Goal: Participate in discussion: Engage in conversation with other users on a specific topic

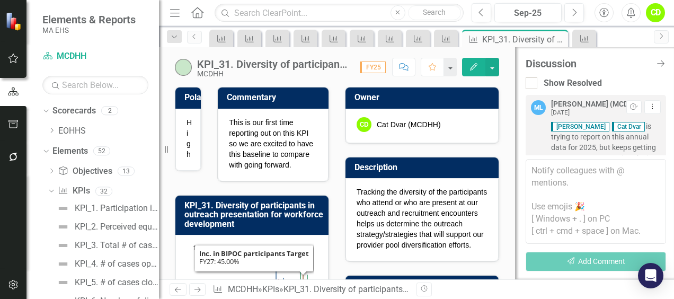
scroll to position [448, 0]
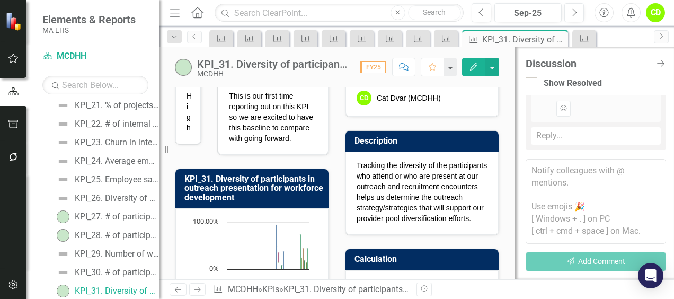
click at [607, 109] on div "Add Reaction" at bounding box center [605, 109] width 99 height 16
click at [554, 139] on div "Reply..." at bounding box center [596, 135] width 130 height 17
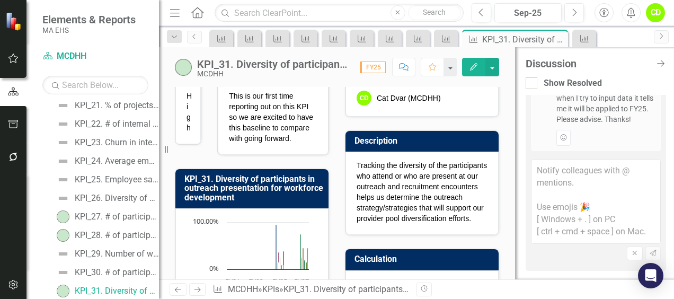
click at [553, 185] on textarea at bounding box center [596, 201] width 130 height 85
click at [580, 138] on div "Add Reaction" at bounding box center [605, 138] width 99 height 16
click at [543, 176] on textarea at bounding box center [596, 201] width 130 height 85
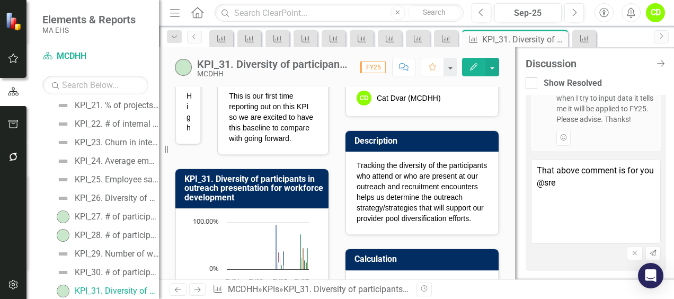
click at [123, 298] on span "Sre ya [PERSON_NAME] (EOHHS)" at bounding box center [61, 304] width 123 height 10
type textarea "That above comment is for you @[PERSON_NAME] (EOHHS) - Thanks!"
click at [649, 254] on icon "Send" at bounding box center [653, 253] width 8 height 6
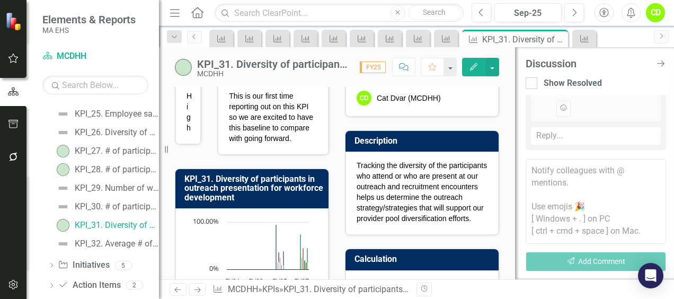
scroll to position [577, 0]
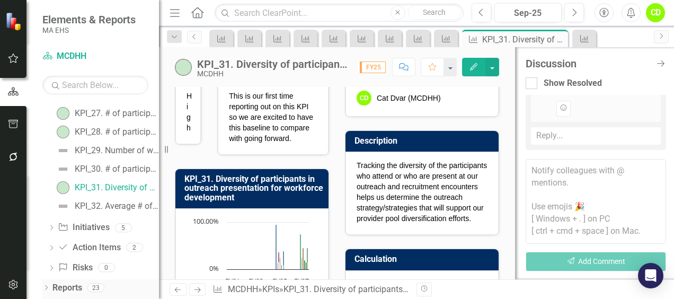
click at [46, 286] on icon "Dropdown" at bounding box center [45, 289] width 7 height 6
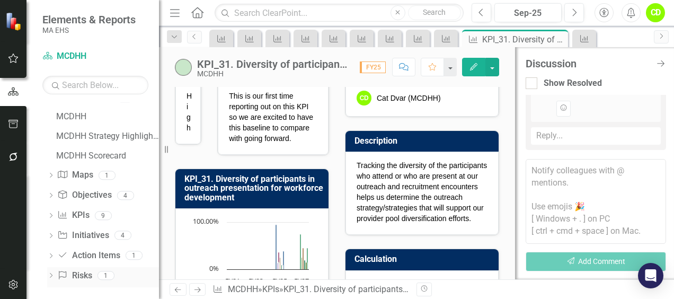
scroll to position [788, 0]
click at [87, 131] on div "MCDHH Strategy Highlights" at bounding box center [107, 134] width 103 height 10
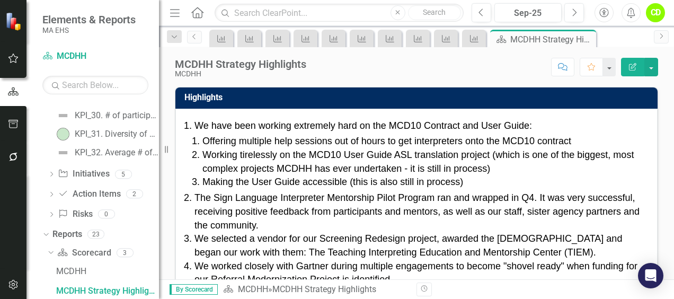
click at [196, 125] on span "We have been working extremely hard on the MCD10 Contract and User Guide:" at bounding box center [364, 125] width 338 height 11
click at [480, 10] on icon "Previous" at bounding box center [482, 13] width 6 height 10
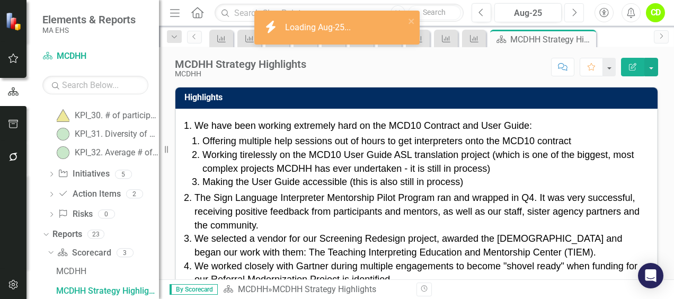
click at [571, 11] on icon "Next" at bounding box center [574, 13] width 6 height 10
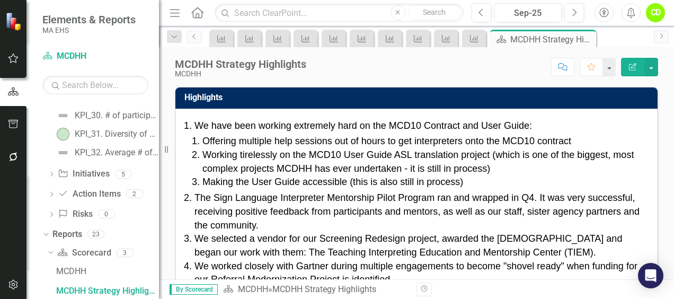
drag, startPoint x: 467, startPoint y: 186, endPoint x: 389, endPoint y: 175, distance: 79.2
click at [389, 175] on li "Making the User Guide accessible (this is also still in process)" at bounding box center [424, 182] width 444 height 14
click at [484, 174] on li "Working tirelessly on the MCD10 User Guide ASL translation project (which is on…" at bounding box center [424, 161] width 444 height 27
click at [629, 67] on icon "Edit Report" at bounding box center [633, 66] width 10 height 7
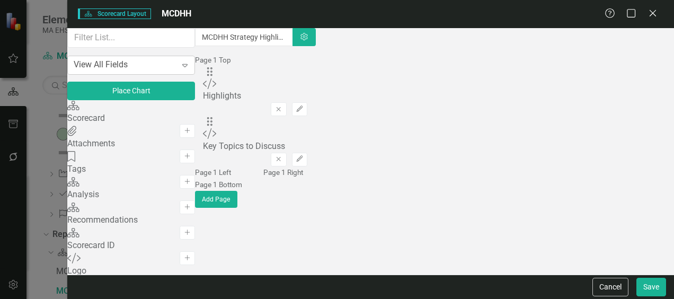
click at [128, 71] on div "View All Fields" at bounding box center [101, 65] width 54 height 12
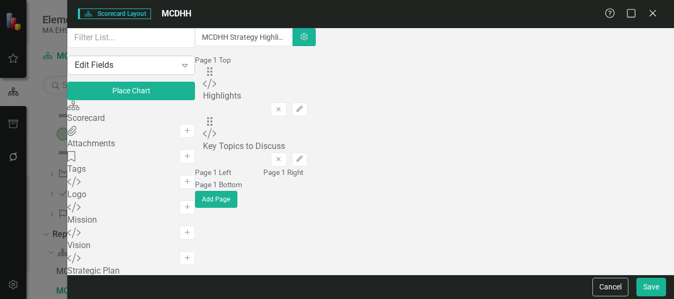
click at [148, 71] on div "Edit Fields" at bounding box center [126, 65] width 102 height 12
click at [649, 13] on icon "Close" at bounding box center [652, 13] width 13 height 10
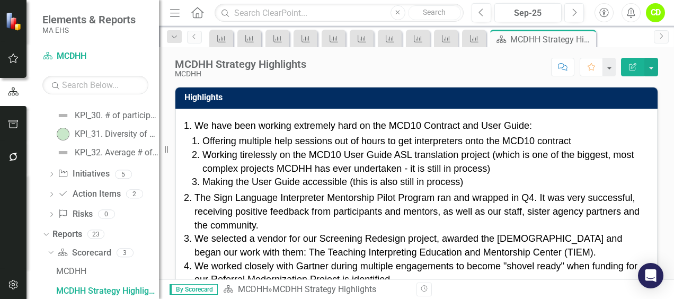
click at [480, 167] on span "Working tirelessly on the MCD10 User Guide ASL translation project (which is on…" at bounding box center [417, 161] width 431 height 24
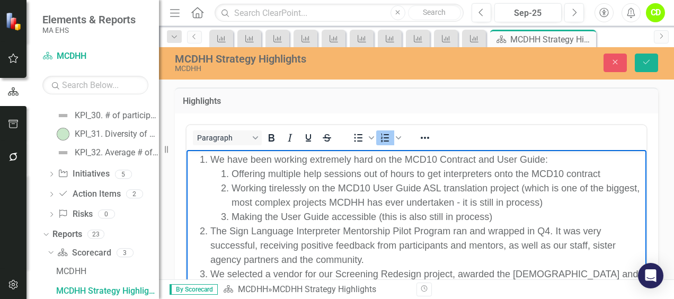
click at [495, 216] on li "Making the User Guide accessible (this is also still in process)" at bounding box center [438, 216] width 412 height 14
drag, startPoint x: 228, startPoint y: 159, endPoint x: 310, endPoint y: 159, distance: 82.1
click at [310, 159] on span "We have been working extremely hard on the MCD10 Contract and User Guide:" at bounding box center [379, 159] width 338 height 11
click at [310, 160] on span "We have been working extremely hard on the MCD10 Contract and User Guide:" at bounding box center [379, 159] width 338 height 11
drag, startPoint x: 252, startPoint y: 159, endPoint x: 313, endPoint y: 163, distance: 60.5
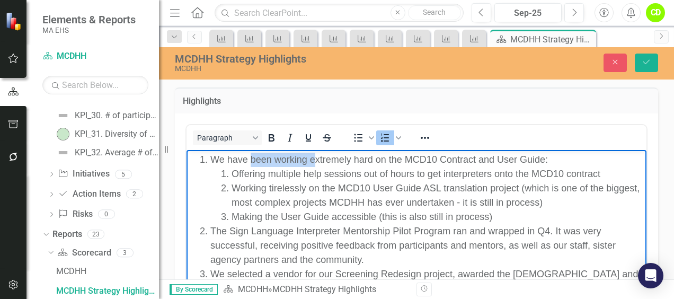
click at [313, 163] on span "We have been working extremely hard on the MCD10 Contract and User Guide:" at bounding box center [379, 159] width 338 height 11
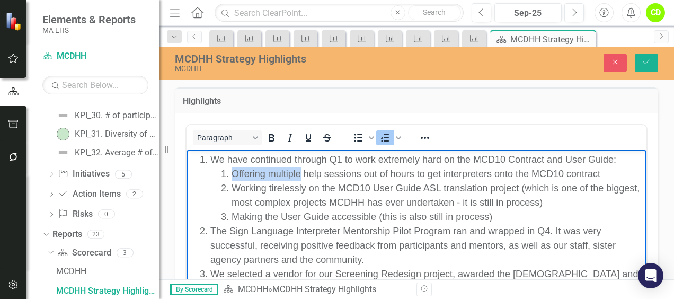
drag, startPoint x: 231, startPoint y: 175, endPoint x: 303, endPoint y: 177, distance: 72.1
click at [299, 174] on span "Offering multiple help sessions out of hours to get interpreters onto the MCD10…" at bounding box center [416, 173] width 369 height 11
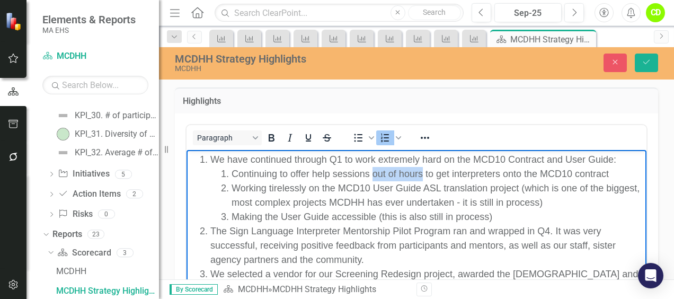
drag, startPoint x: 373, startPoint y: 172, endPoint x: 422, endPoint y: 173, distance: 48.8
click at [422, 173] on span "Continuing to offer help sessions out of hours to get interpreters onto the MCD…" at bounding box center [420, 173] width 377 height 11
click at [497, 214] on li "Making the User Guide accessible (this is also still in process)" at bounding box center [438, 216] width 412 height 14
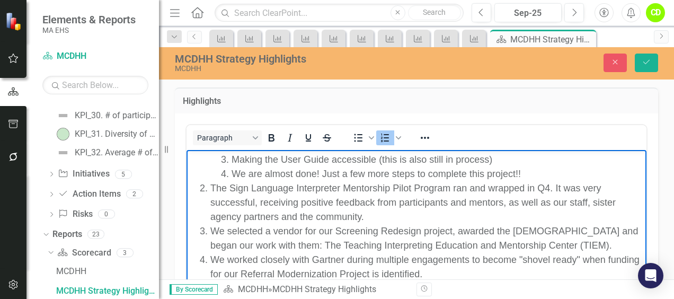
scroll to position [60, 0]
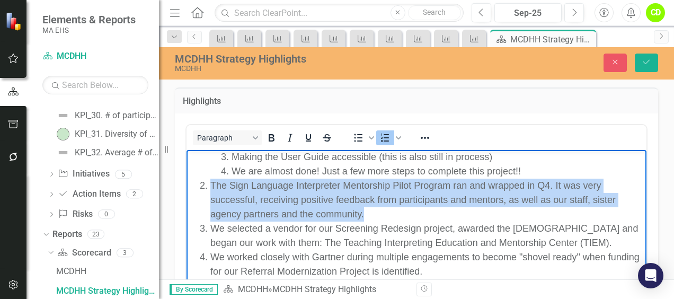
drag, startPoint x: 212, startPoint y: 181, endPoint x: 364, endPoint y: 216, distance: 156.0
click at [364, 216] on li "The Sign Language Interpreter Mentorship Pilot Program ran and wrapped in Q4. I…" at bounding box center [427, 199] width 434 height 43
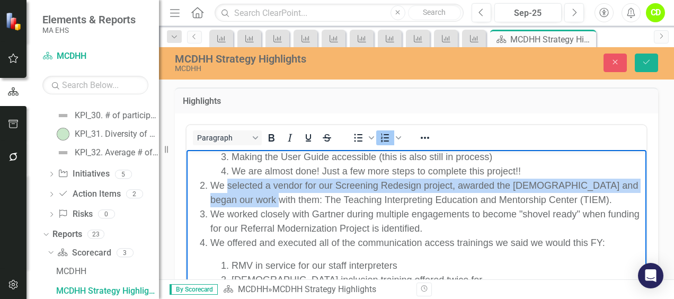
drag, startPoint x: 228, startPoint y: 184, endPoint x: 277, endPoint y: 196, distance: 50.1
click at [277, 196] on span "We selected a vendor for our Screening Redesign project, awarded the [DEMOGRAPH…" at bounding box center [424, 192] width 428 height 25
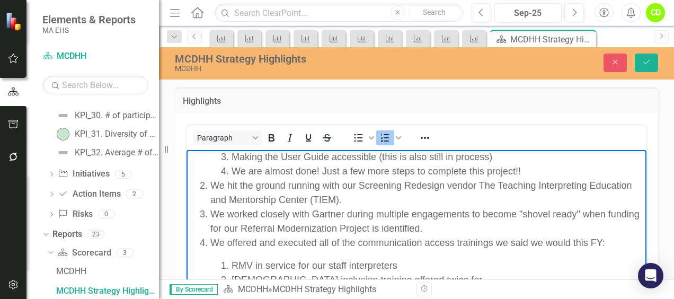
click at [342, 199] on span "." at bounding box center [340, 199] width 3 height 11
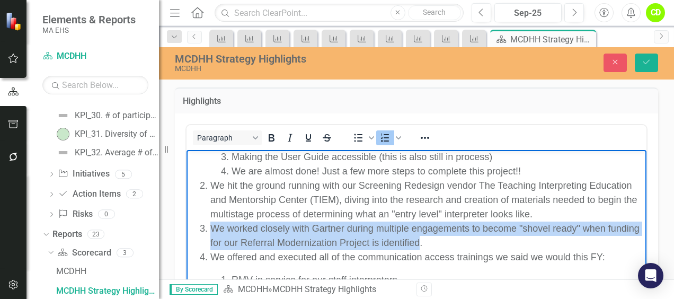
drag, startPoint x: 455, startPoint y: 242, endPoint x: 208, endPoint y: 229, distance: 247.3
click at [210, 229] on li "We worked closely with Gartner during multiple engagements to become "shovel re…" at bounding box center [427, 235] width 434 height 29
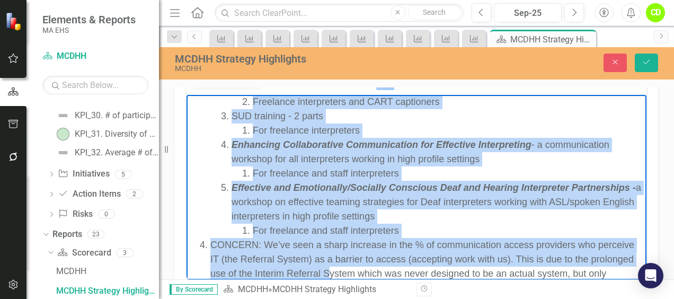
scroll to position [225, 0]
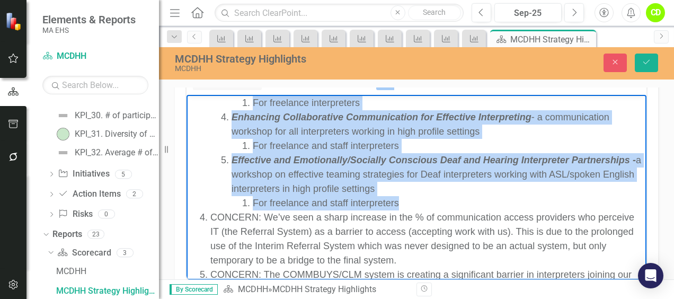
drag, startPoint x: 214, startPoint y: 175, endPoint x: 407, endPoint y: 205, distance: 195.2
click at [407, 205] on li "We offered and executed all of the communication access trainings we said we wo…" at bounding box center [427, 105] width 434 height 209
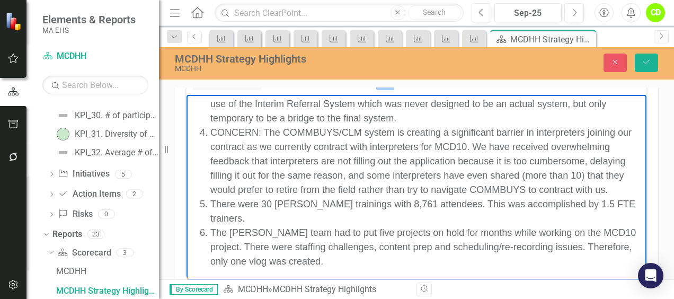
scroll to position [73, 0]
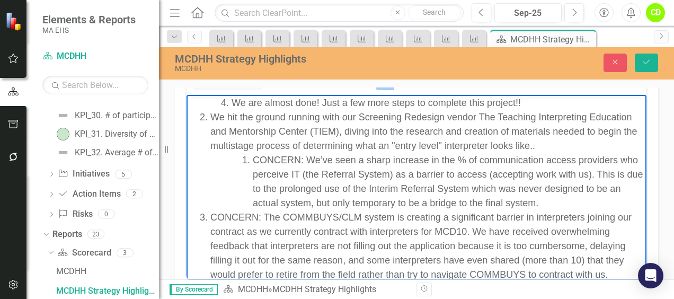
click at [267, 165] on li "CONCERN: We’ve seen a sharp increase in the % of communication access providers…" at bounding box center [448, 181] width 391 height 57
click at [255, 162] on span "CONCERN: We’ve seen a sharp increase in the % of communication access providers…" at bounding box center [448, 181] width 391 height 54
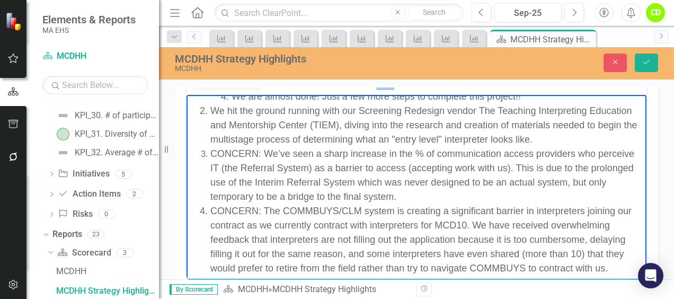
scroll to position [81, 0]
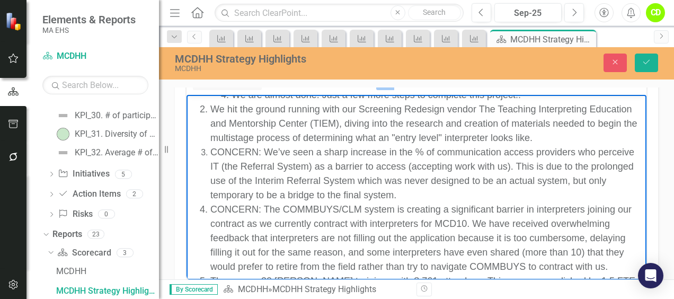
click at [435, 194] on li "CONCERN: We’ve seen a sharp increase in the % of communication access providers…" at bounding box center [427, 173] width 434 height 57
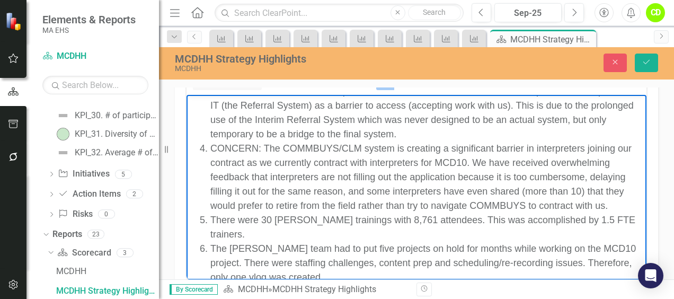
scroll to position [143, 0]
drag, startPoint x: 397, startPoint y: 147, endPoint x: 440, endPoint y: 147, distance: 42.9
click at [440, 147] on span "CONCERN: The COMMBUYS/CLM system is creating a significant barrier in interpret…" at bounding box center [420, 176] width 421 height 68
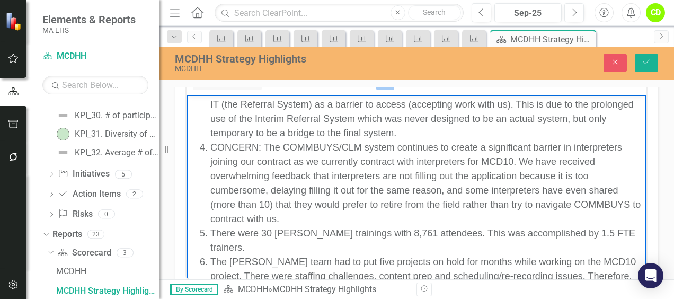
click at [374, 216] on li "CONCERN: The COMMBUYS/CLM system continues to create a significant barrier in i…" at bounding box center [427, 183] width 434 height 86
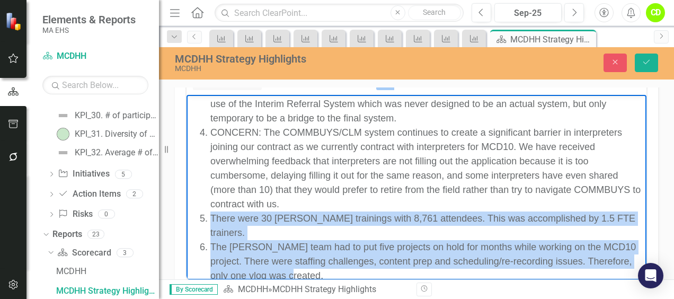
drag, startPoint x: 213, startPoint y: 216, endPoint x: 313, endPoint y: 257, distance: 108.2
click at [313, 257] on ol "We have continued through Q1 to work extremely hard on the MCD10 Contract and U…" at bounding box center [416, 110] width 455 height 343
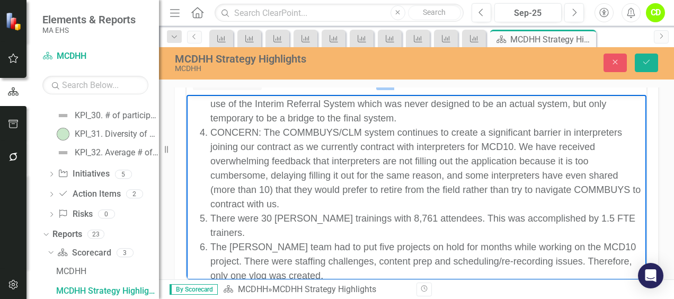
click at [397, 201] on li "CONCERN: The COMMBUYS/CLM system continues to create a significant barrier in i…" at bounding box center [427, 168] width 434 height 86
click at [643, 63] on icon "Save" at bounding box center [647, 61] width 10 height 7
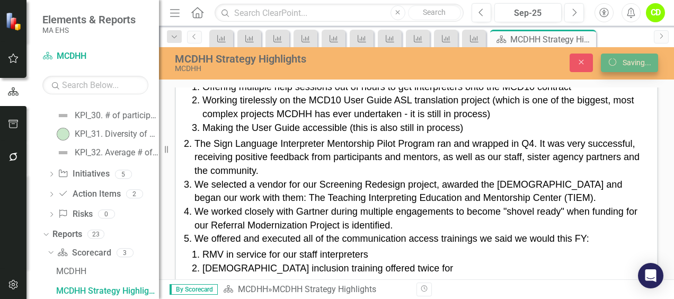
scroll to position [50, 0]
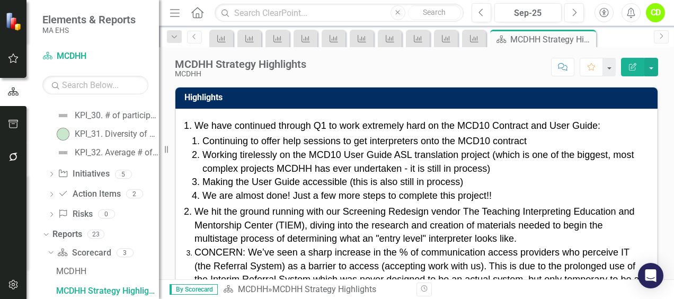
click at [562, 64] on icon "Comment" at bounding box center [563, 66] width 10 height 7
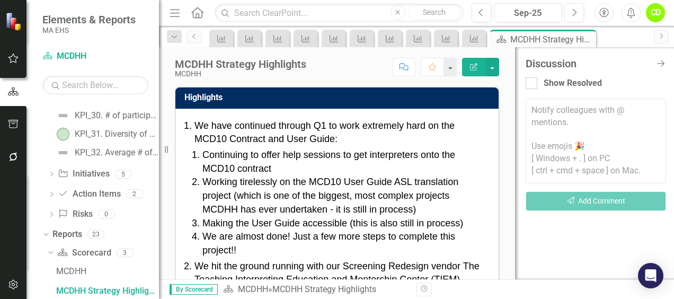
click at [553, 113] on textarea at bounding box center [596, 141] width 140 height 85
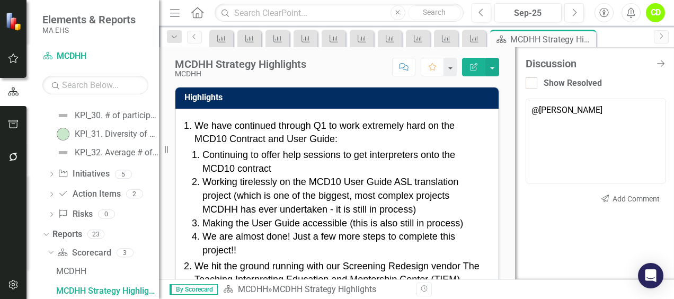
click at [166, 298] on span "[PERSON_NAME] (MCDHH)" at bounding box center [83, 304] width 166 height 10
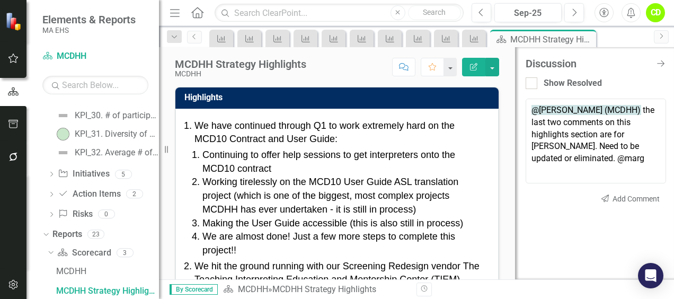
click at [122, 298] on span "Marg [PERSON_NAME] (MCDHH)" at bounding box center [61, 304] width 122 height 10
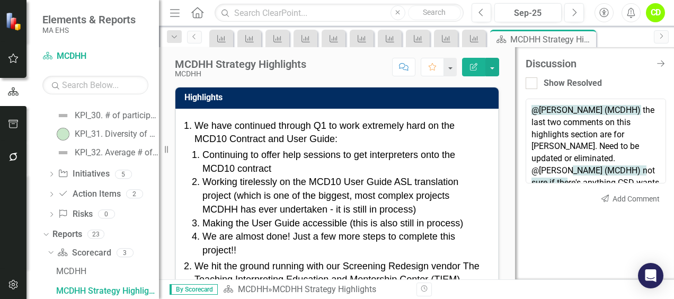
scroll to position [5, 0]
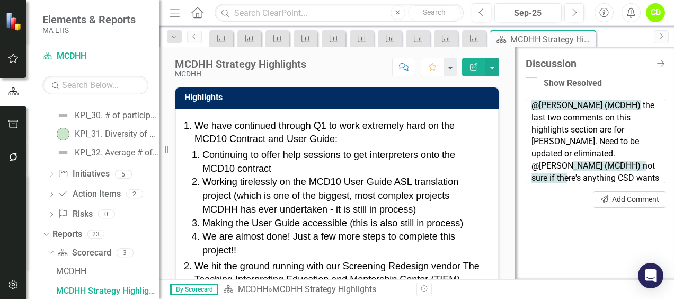
type textarea "@[PERSON_NAME] (MCDHH) the last two comments on this highlights section are for…"
click at [593, 199] on button "Send Add Comment" at bounding box center [629, 199] width 73 height 16
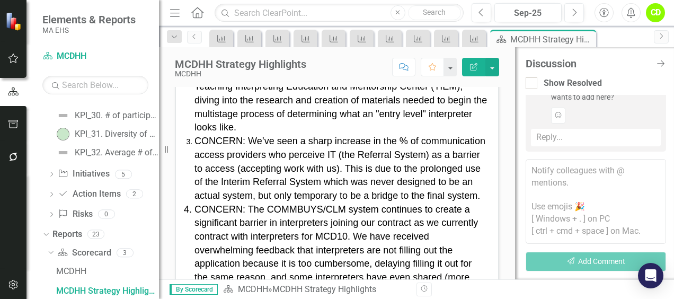
scroll to position [188, 0]
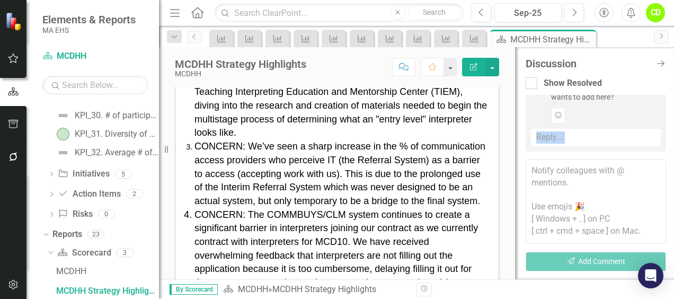
drag, startPoint x: 516, startPoint y: 158, endPoint x: 517, endPoint y: 146, distance: 11.8
click at [517, 146] on div "Discussion Close Discussion Bar Show Resolved CD Cat Dvar (MCDHH) 6 minutes ago…" at bounding box center [594, 163] width 159 height 232
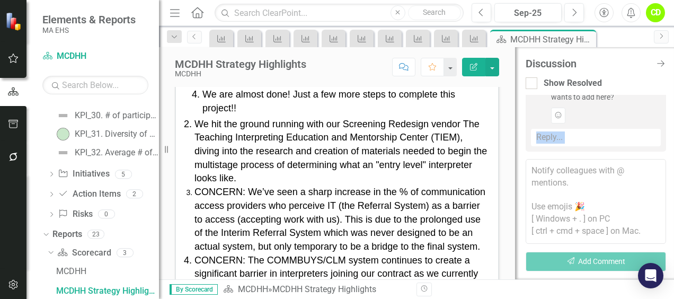
scroll to position [144, 0]
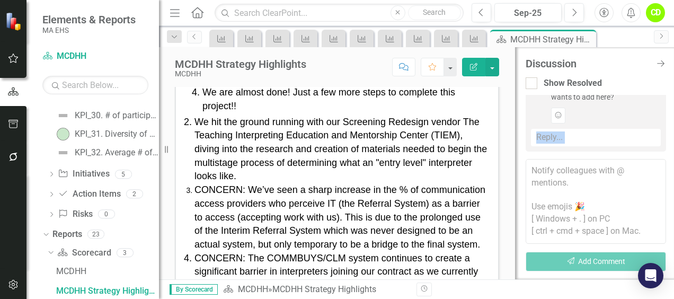
click at [240, 175] on span "We hit the ground running with our Screening Redesign vendor The Teaching Inter…" at bounding box center [341, 149] width 293 height 65
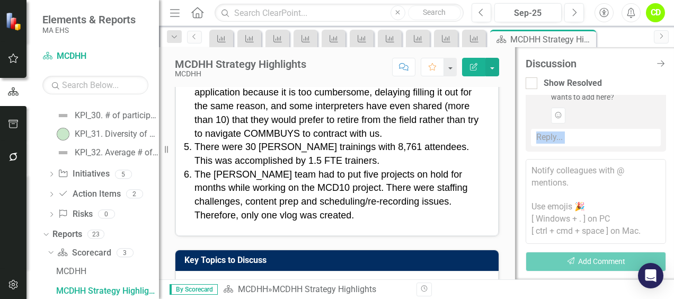
scroll to position [409, 0]
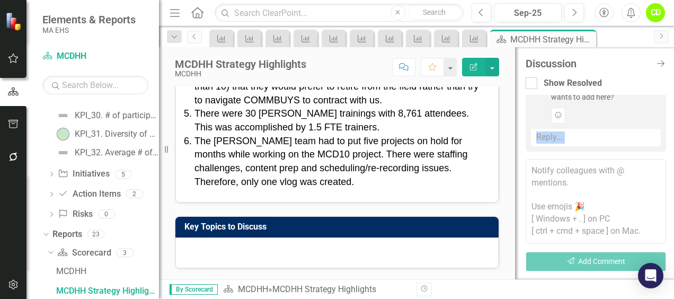
click at [246, 232] on h3 "Key Topics to Discuss" at bounding box center [338, 227] width 309 height 10
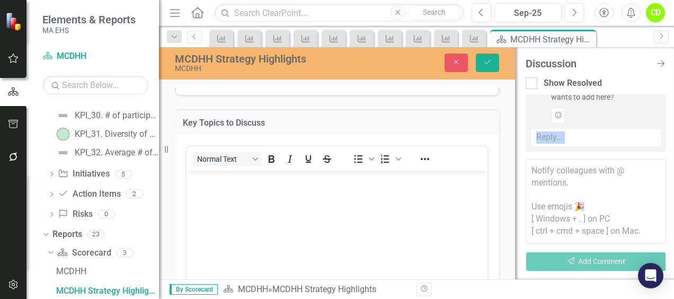
scroll to position [507, 0]
click at [205, 180] on p "Rich Text Area. Press ALT-0 for help." at bounding box center [337, 178] width 296 height 13
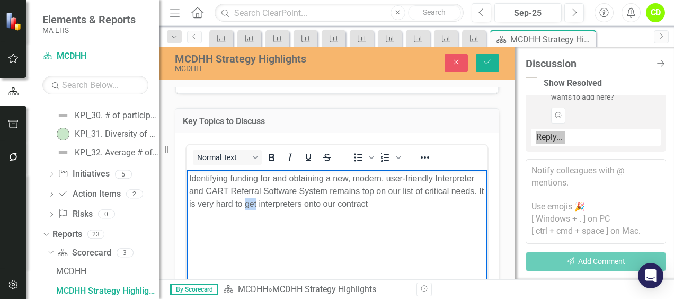
drag, startPoint x: 253, startPoint y: 206, endPoint x: 264, endPoint y: 206, distance: 11.7
click at [264, 206] on p "Identifying funding for and obtaining a new, modern, user-friendly Interpreter …" at bounding box center [337, 191] width 296 height 38
drag, startPoint x: 318, startPoint y: 205, endPoint x: 333, endPoint y: 205, distance: 14.8
click at [333, 205] on p "Identifying funding for and obtaining a new, modern, user-friendly Interpreter …" at bounding box center [337, 191] width 296 height 38
click at [377, 201] on p "Identifying funding for and obtaining a new, modern, user-friendly Interpreter …" at bounding box center [337, 191] width 296 height 38
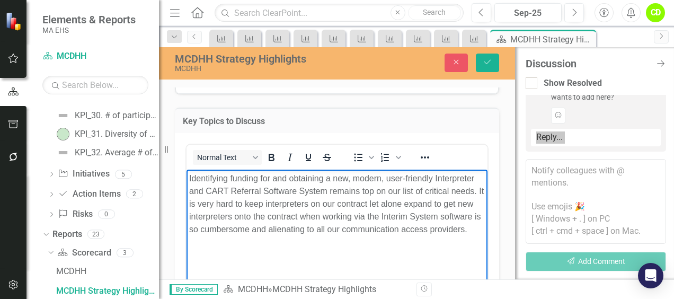
click at [318, 203] on p "Identifying funding for and obtaining a new, modern, user-friendly Interpreter …" at bounding box center [337, 204] width 296 height 64
drag, startPoint x: 285, startPoint y: 218, endPoint x: 325, endPoint y: 218, distance: 40.3
click at [325, 218] on p "Identifying funding for and obtaining a new, modern, user-friendly Interpreter …" at bounding box center [337, 210] width 296 height 76
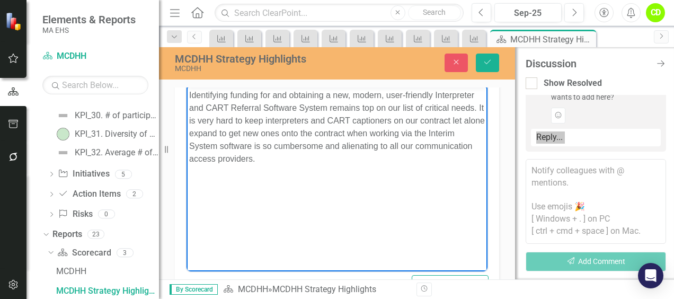
scroll to position [595, 0]
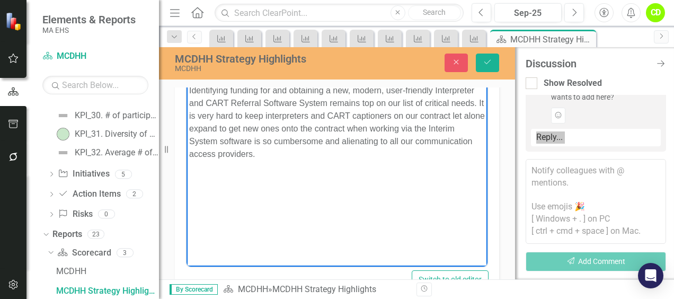
click at [321, 154] on p "Identifying funding for and obtaining a new, modern, user-friendly Interpreter …" at bounding box center [337, 122] width 296 height 76
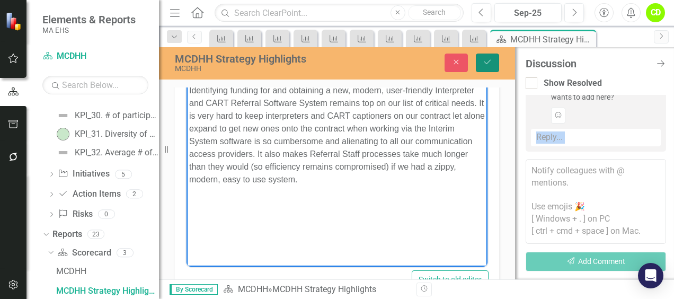
click at [485, 59] on icon "Save" at bounding box center [488, 61] width 10 height 7
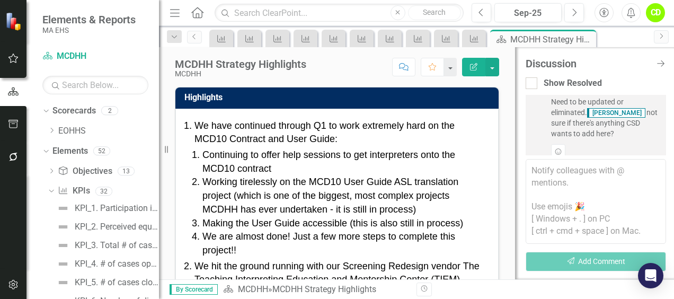
scroll to position [93, 0]
